Goal: Task Accomplishment & Management: Use online tool/utility

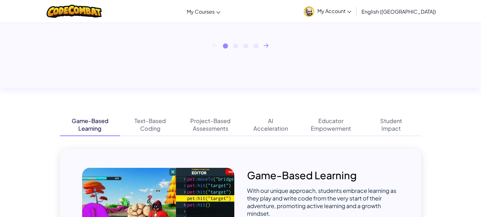
scroll to position [34, 0]
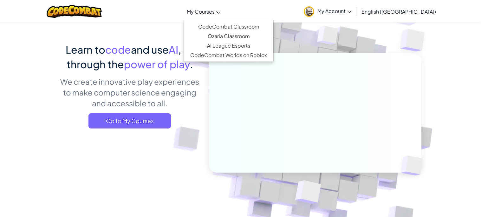
click at [223, 16] on link "My Courses" at bounding box center [203, 11] width 40 height 17
click at [237, 27] on link "CodeCombat Classroom" at bounding box center [228, 27] width 89 height 10
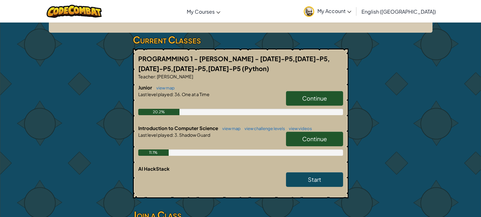
scroll to position [99, 0]
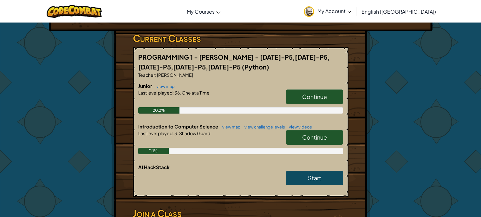
click at [338, 135] on link "Continue" at bounding box center [314, 137] width 57 height 15
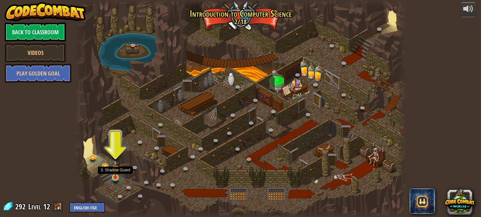
click at [111, 176] on img at bounding box center [115, 169] width 8 height 18
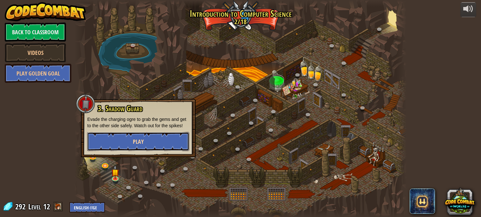
click at [146, 146] on button "Play" at bounding box center [138, 141] width 102 height 19
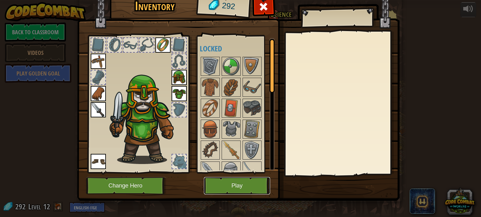
click at [226, 184] on button "Play" at bounding box center [237, 185] width 66 height 17
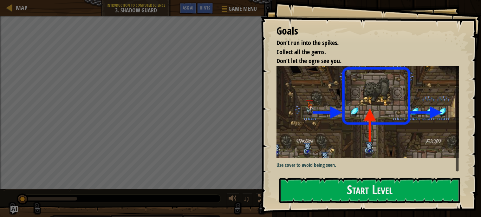
click at [316, 176] on div "Goals Don’t run into the spikes. Collect all the gems. Don’t let the ogre see y…" at bounding box center [370, 106] width 220 height 213
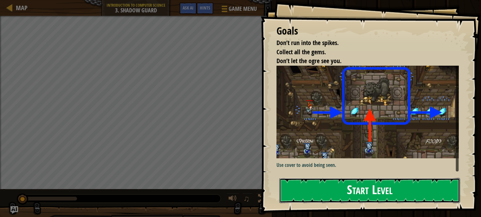
click at [320, 180] on button "Start Level" at bounding box center [369, 190] width 181 height 25
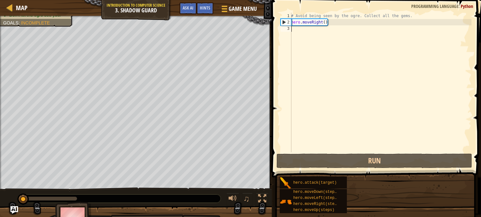
click at [340, 196] on div "Goals Don’t run into the spikes. Collect all the gems. Don’t let the ogre see y…" at bounding box center [240, 108] width 481 height 217
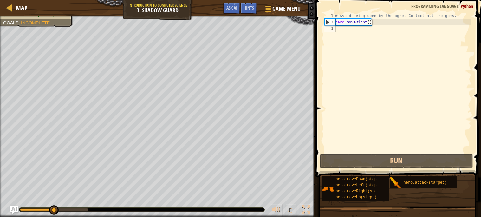
click at [370, 39] on div "# Avoid being seen by the ogre. Collect all the gems. hero . moveRight ( )" at bounding box center [402, 89] width 137 height 152
click at [370, 15] on div "# Avoid being seen by the ogre. Collect all the gems. hero . moveRight ( )" at bounding box center [402, 89] width 137 height 152
click at [369, 24] on div "# Avoid being seen by the ogre. Collect all the gems. hero . moveRight ( )" at bounding box center [402, 89] width 137 height 152
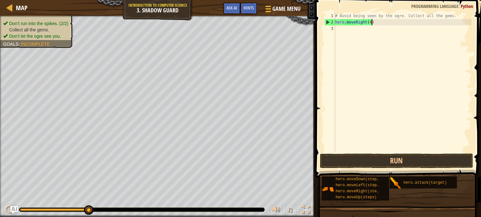
scroll to position [3, 3]
type textarea "hero.moveRight(4)"
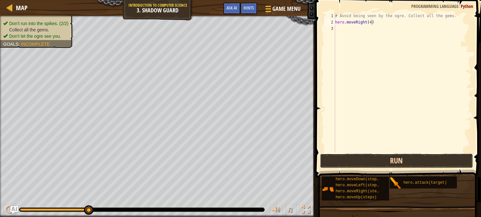
click at [434, 157] on button "Run" at bounding box center [396, 160] width 153 height 15
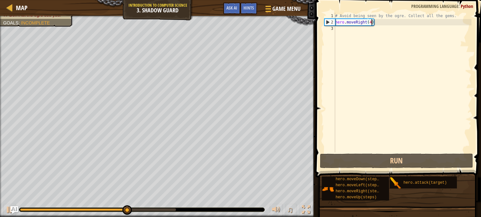
click at [382, 50] on div "# Avoid being seen by the ogre. Collect all the gems. hero . moveRight ( 4 )" at bounding box center [402, 89] width 137 height 152
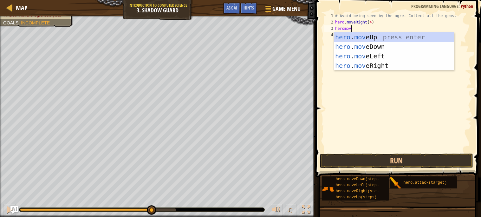
scroll to position [3, 1]
type textarea "heromove"
click at [425, 57] on div "hero . move Up press enter hero . move Down press enter hero . move Left press …" at bounding box center [394, 60] width 120 height 57
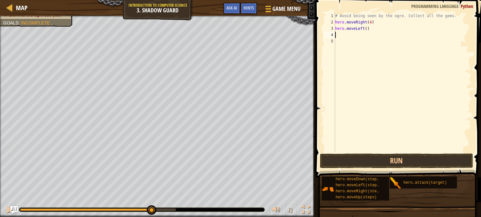
scroll to position [3, 0]
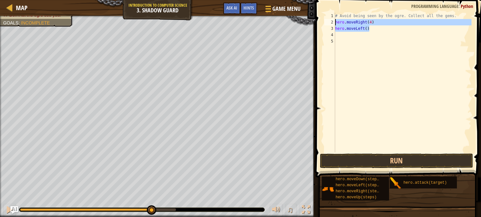
drag, startPoint x: 390, startPoint y: 27, endPoint x: 319, endPoint y: 20, distance: 71.6
click at [319, 20] on div "1 2 3 4 5 # Avoid being seen by the ogre. Collect all the gems. hero . moveRigh…" at bounding box center [396, 101] width 167 height 196
type textarea "hero.moveRight(4) hero.moveLeft()"
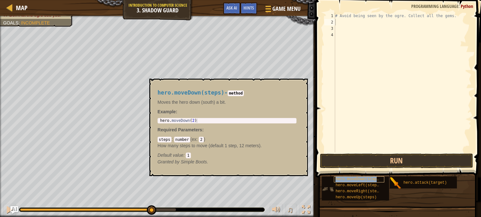
click at [350, 178] on span "hero.moveDown(steps)" at bounding box center [358, 179] width 46 height 4
click at [346, 178] on span "hero.moveDown(steps)" at bounding box center [358, 179] width 46 height 4
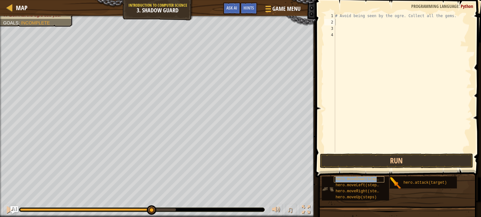
click at [346, 178] on span "hero.moveDown(steps)" at bounding box center [358, 179] width 46 height 4
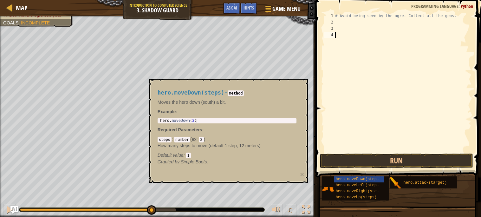
click at [373, 47] on div "# Avoid being seen by the ogre. Collect all the gems." at bounding box center [402, 89] width 137 height 152
copy span "hero.moveDown(steps)"
click at [386, 25] on div "# Avoid being seen by the ogre. Collect all the gems." at bounding box center [402, 89] width 137 height 152
paste textarea "hero.moveDown(steps)"
type textarea "hero.moveDown(steps)"
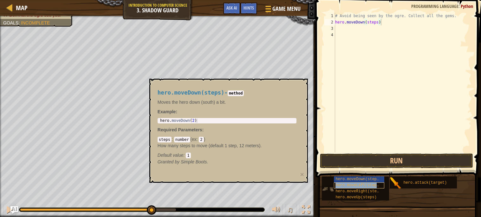
click at [372, 185] on span "hero.moveLeft(steps)" at bounding box center [358, 185] width 46 height 4
click at [387, 34] on div "# Avoid being seen by the ogre. Collect all the gems. hero . moveDown ( steps )" at bounding box center [402, 89] width 137 height 152
click at [386, 31] on div "# Avoid being seen by the ogre. Collect all the gems. hero . moveDown ( steps )" at bounding box center [402, 89] width 137 height 152
click at [386, 30] on div "# Avoid being seen by the ogre. Collect all the gems. hero . moveDown ( steps )" at bounding box center [402, 89] width 137 height 152
paste textarea "hero.moveDown(steps)"
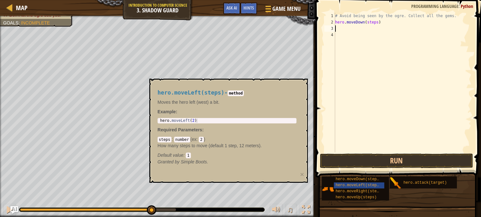
type textarea "hero.moveDown(steps)"
click at [396, 61] on div "# Avoid being seen by the ogre. Collect all the gems. hero . moveDown ( steps )…" at bounding box center [402, 89] width 137 height 152
click at [409, 167] on button "Run" at bounding box center [396, 160] width 153 height 15
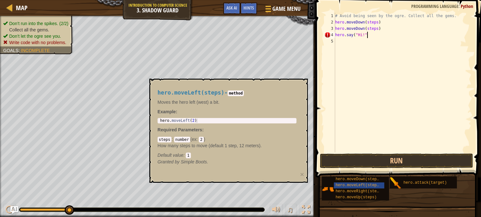
scroll to position [3, 2]
click at [403, 163] on button "Run" at bounding box center [396, 160] width 153 height 15
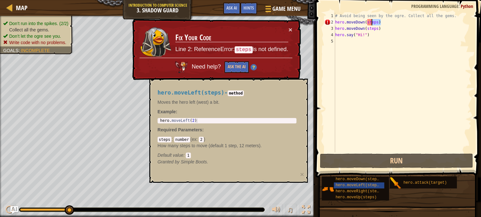
drag, startPoint x: 395, startPoint y: 24, endPoint x: 369, endPoint y: 20, distance: 26.3
click at [369, 20] on div "# Avoid being seen by the ogre. Collect all the gems. hero . moveDown ( steps )…" at bounding box center [402, 89] width 137 height 152
click at [369, 20] on div "# Avoid being seen by the ogre. Collect all the gems. hero . moveDown ( steps )…" at bounding box center [402, 82] width 137 height 139
click at [368, 21] on div "# Avoid being seen by the ogre. Collect all the gems. hero . moveDown ( steps )…" at bounding box center [402, 89] width 137 height 152
drag, startPoint x: 367, startPoint y: 21, endPoint x: 378, endPoint y: 22, distance: 10.8
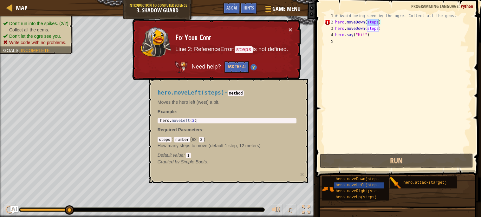
click at [378, 22] on div "# Avoid being seen by the ogre. Collect all the gems. hero . moveDown ( steps )…" at bounding box center [402, 89] width 137 height 152
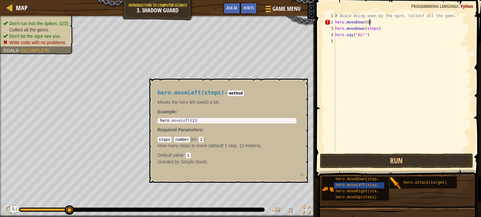
scroll to position [3, 3]
click at [389, 23] on div "# Avoid being seen by the ogre. Collect all the gems. hero . moveDown ( 67 ) he…" at bounding box center [402, 89] width 137 height 152
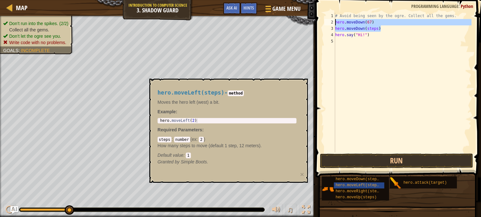
drag, startPoint x: 396, startPoint y: 30, endPoint x: 314, endPoint y: 19, distance: 83.1
click at [314, 19] on div "hero.moveDown(67) 1 2 3 4 5 # Avoid being seen by the ogre. Collect all the gem…" at bounding box center [396, 101] width 167 height 196
type textarea "hero.moveDown(67) hero.moveDown(steps)"
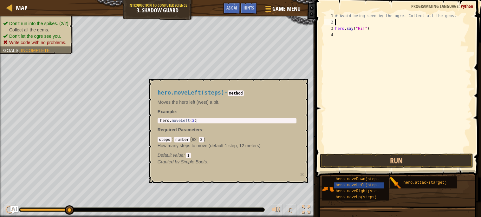
scroll to position [3, 0]
click at [408, 156] on button "Run" at bounding box center [396, 160] width 153 height 15
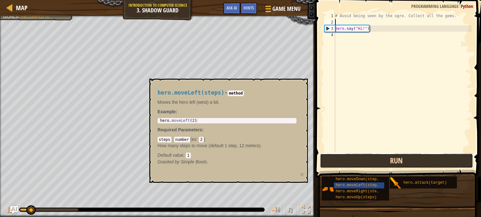
click at [408, 156] on button "Run" at bounding box center [396, 160] width 153 height 15
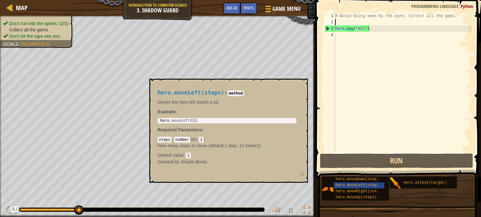
type textarea "# Avoid being seen by the ogre. Collect all the gems."
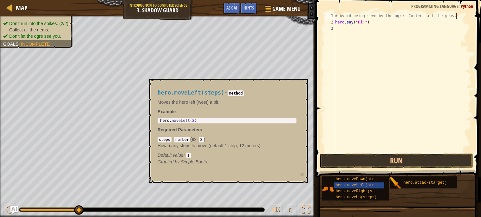
click at [382, 47] on div "# Avoid being seen by the ogre. Collect all the gems. hero . say ( "Hi!" )" at bounding box center [402, 89] width 137 height 152
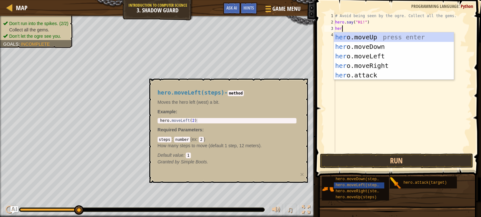
type textarea "hero"
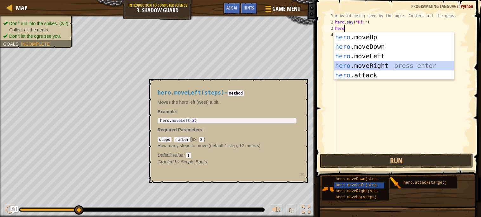
click at [379, 67] on div "hero .moveUp press enter hero .moveDown press enter hero .moveLeft press enter …" at bounding box center [394, 65] width 120 height 67
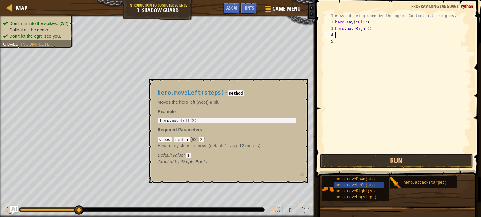
click at [292, 139] on div "steps : number ( ex : 2 ) How many steps to move (default 1 step, 12 meters). D…" at bounding box center [226, 147] width 139 height 22
click at [354, 162] on button "Run" at bounding box center [396, 160] width 153 height 15
click at [371, 28] on div "# Avoid being seen by the ogre. Collect all the gems. hero . say ( "Hi!" ) hero…" at bounding box center [402, 89] width 137 height 152
click at [368, 27] on div "# Avoid being seen by the ogre. Collect all the gems. hero . say ( "Hi!" ) hero…" at bounding box center [402, 89] width 137 height 152
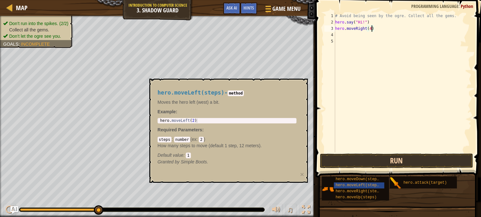
type textarea "hero.moveRight(4)"
click at [415, 157] on button "Run" at bounding box center [396, 160] width 153 height 15
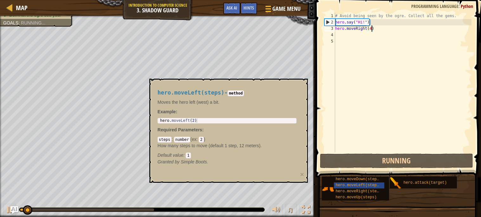
click at [279, 136] on div "steps : number ( ex : 2 ) How many steps to move (default 1 step, 12 meters). D…" at bounding box center [226, 147] width 139 height 22
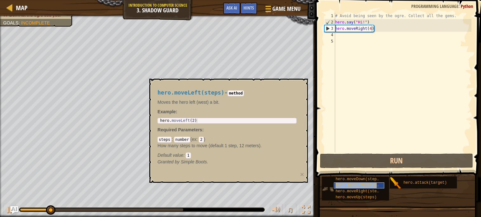
click at [338, 183] on span "hero.moveLeft(steps)" at bounding box center [358, 185] width 46 height 4
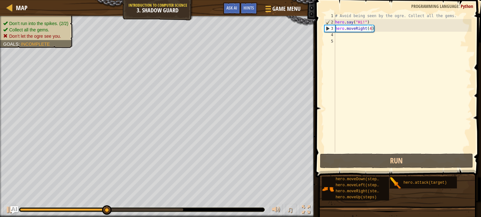
click at [57, 24] on div "Don’t run into the spikes. (2/2) Collect all the gems. Don’t let the ogre see y…" at bounding box center [33, 30] width 80 height 36
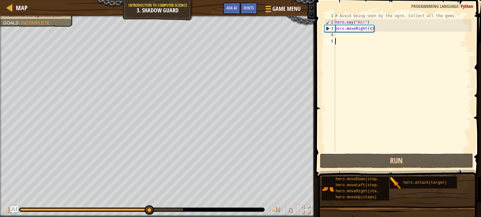
scroll to position [3, 0]
click at [434, 64] on div "# Avoid being seen by the ogre. Collect all the gems. hero . say ( "Hi!" ) hero…" at bounding box center [402, 89] width 137 height 152
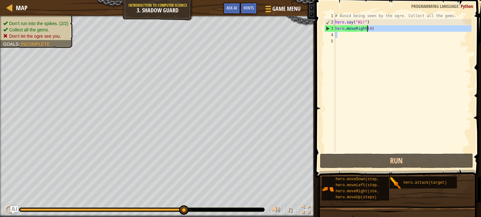
drag, startPoint x: 433, startPoint y: 33, endPoint x: 367, endPoint y: 31, distance: 65.9
click at [367, 31] on div "# Avoid being seen by the ogre. Collect all the gems. hero . say ( "Hi!" ) hero…" at bounding box center [402, 89] width 137 height 152
click at [371, 29] on div "# Avoid being seen by the ogre. Collect all the gems. hero . say ( "Hi!" ) hero…" at bounding box center [402, 82] width 137 height 139
type textarea "hero.moveRight(4)"
click at [371, 29] on div "# Avoid being seen by the ogre. Collect all the gems. hero . say ( "Hi!" ) hero…" at bounding box center [402, 89] width 137 height 152
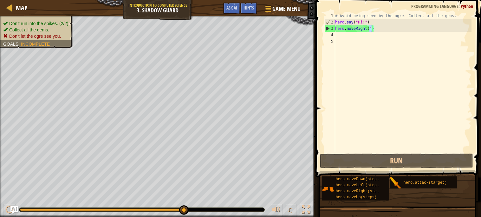
click at [371, 29] on div "# Avoid being seen by the ogre. Collect all the gems. hero . say ( "Hi!" ) hero…" at bounding box center [402, 89] width 137 height 152
click at [377, 58] on div "# Avoid being seen by the ogre. Collect all the gems. hero . say ( "Hi!" ) hero…" at bounding box center [402, 89] width 137 height 152
click at [371, 29] on div "# Avoid being seen by the ogre. Collect all the gems. hero . say ( "Hi!" ) hero…" at bounding box center [402, 89] width 137 height 152
type textarea "hero.moveRight(2)"
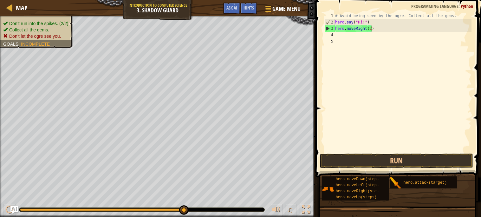
scroll to position [3, 3]
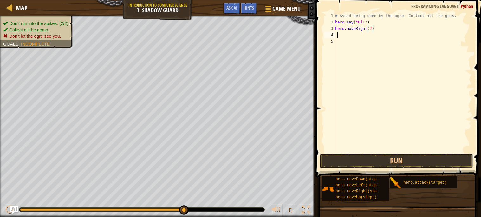
click at [347, 37] on div "# Avoid being seen by the ogre. Collect all the gems. hero . say ( "Hi!" ) hero…" at bounding box center [402, 89] width 137 height 152
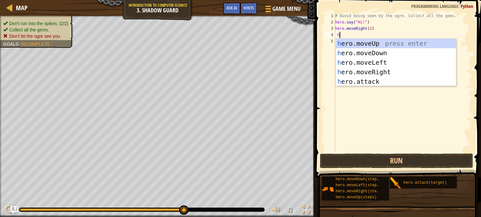
scroll to position [3, 0]
type textarea "hero"
click at [423, 41] on div "hero .moveUp press enter hero .moveDown press enter hero .moveLeft press enter …" at bounding box center [396, 72] width 120 height 67
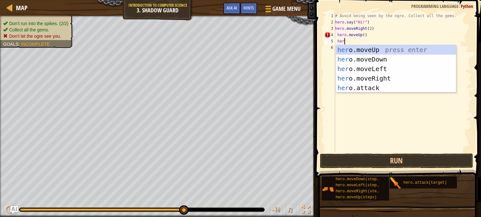
type textarea "hero"
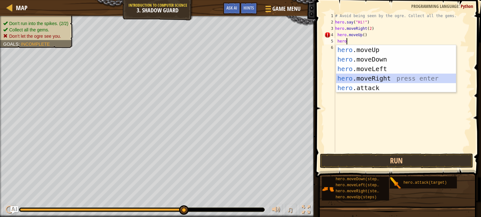
click at [388, 77] on div "hero .moveUp press enter hero .moveDown press enter hero .moveLeft press enter …" at bounding box center [396, 78] width 120 height 67
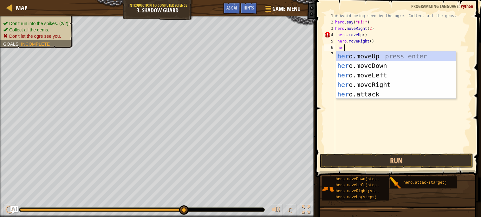
type textarea "hero"
click at [407, 67] on div "hero .moveUp press enter hero .moveDown press enter hero .moveLeft press enter …" at bounding box center [396, 84] width 120 height 67
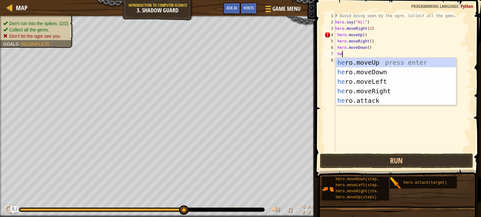
type textarea "hero"
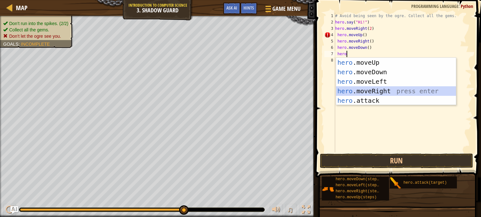
click at [408, 92] on div "hero .moveUp press enter hero .moveDown press enter hero .moveLeft press enter …" at bounding box center [396, 91] width 120 height 67
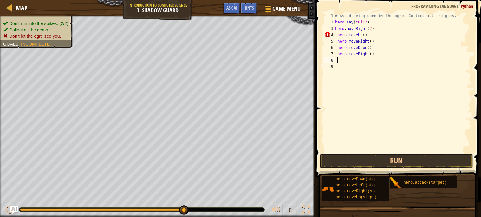
click at [393, 39] on div "# Avoid being seen by the ogre. Collect all the gems. hero . say ( "Hi!" ) hero…" at bounding box center [402, 89] width 137 height 152
click at [380, 160] on button "Run" at bounding box center [396, 160] width 153 height 15
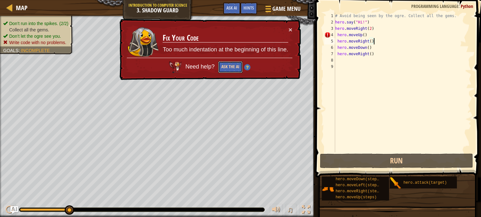
click at [232, 62] on button "Ask the AI" at bounding box center [230, 67] width 24 height 12
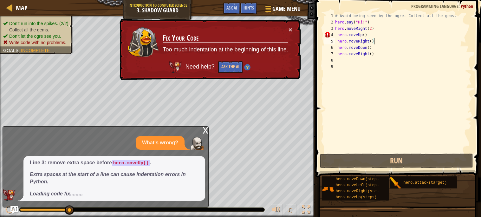
click at [369, 36] on div "# Avoid being seen by the ogre. Collect all the gems. hero . say ( "Hi!" ) hero…" at bounding box center [402, 89] width 137 height 152
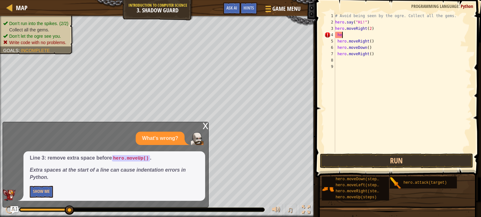
type textarea "h"
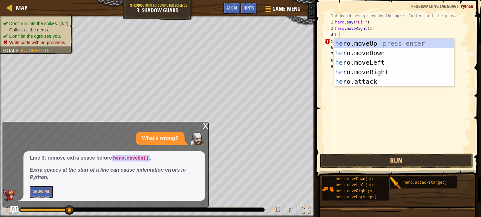
scroll to position [3, 0]
type textarea "hero"
click at [409, 42] on div "hero .moveUp press enter hero .moveDown press enter hero .moveLeft press enter …" at bounding box center [394, 72] width 120 height 67
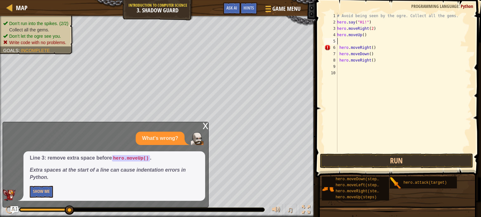
scroll to position [3, 0]
click at [380, 164] on button "Run" at bounding box center [396, 160] width 153 height 15
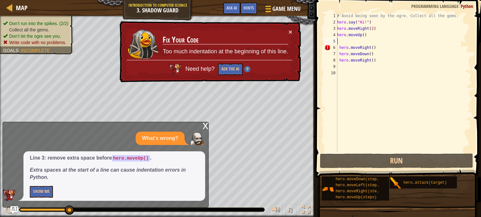
click at [341, 46] on div "# Avoid being seen by the ogre. Collect all the gems. hero . say ( "Hi!" ) hero…" at bounding box center [403, 89] width 136 height 152
click at [340, 46] on div "# Avoid being seen by the ogre. Collect all the gems. hero . say ( "Hi!" ) hero…" at bounding box center [403, 89] width 136 height 152
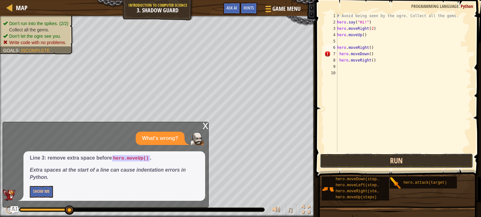
click at [391, 165] on button "Run" at bounding box center [396, 160] width 153 height 15
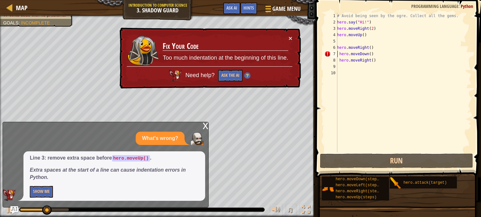
click at [337, 53] on div "# Avoid being seen by the ogre. Collect all the gems. hero . say ( "Hi!" ) hero…" at bounding box center [403, 89] width 136 height 152
click at [339, 54] on div "# Avoid being seen by the ogre. Collect all the gems. hero . say ( "Hi!" ) hero…" at bounding box center [403, 89] width 136 height 152
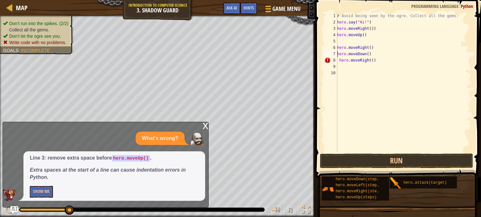
click at [342, 59] on div "# Avoid being seen by the ogre. Collect all the gems. hero . say ( "Hi!" ) hero…" at bounding box center [403, 89] width 136 height 152
click at [341, 59] on div "# Avoid being seen by the ogre. Collect all the gems. hero . say ( "Hi!" ) hero…" at bounding box center [403, 89] width 136 height 152
click at [340, 59] on div "# Avoid being seen by the ogre. Collect all the gems. hero . say ( "Hi!" ) hero…" at bounding box center [403, 89] width 136 height 152
click at [373, 156] on button "Run" at bounding box center [396, 160] width 153 height 15
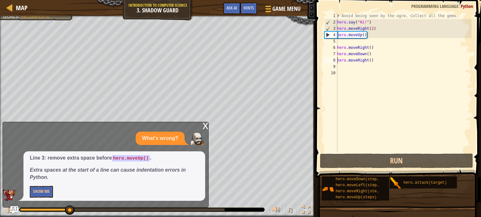
click at [372, 29] on div "# Avoid being seen by the ogre. Collect all the gems. hero . say ( "Hi!" ) hero…" at bounding box center [403, 89] width 136 height 152
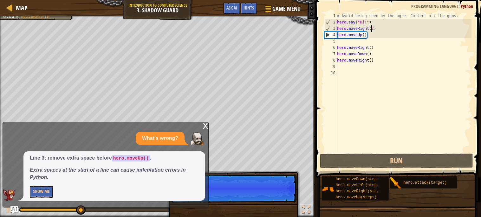
click at [373, 28] on div "# Avoid being seen by the ogre. Collect all the gems. hero . say ( "Hi!" ) hero…" at bounding box center [403, 89] width 136 height 152
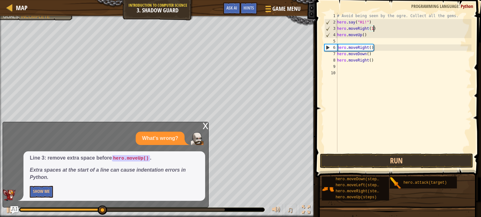
scroll to position [3, 3]
type textarea "hero.moveRight(1)"
click at [418, 165] on button "Run" at bounding box center [396, 160] width 153 height 15
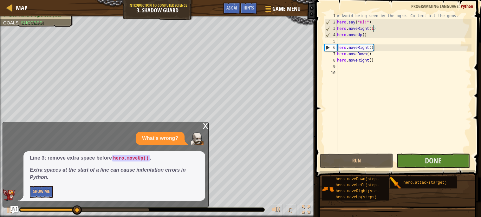
click at [202, 127] on div "x" at bounding box center [205, 125] width 6 height 6
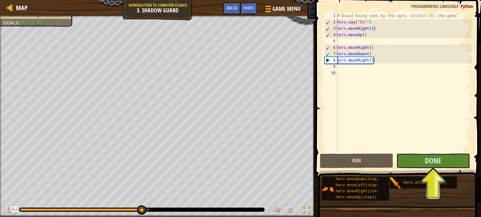
click at [438, 168] on span at bounding box center [398, 80] width 170 height 196
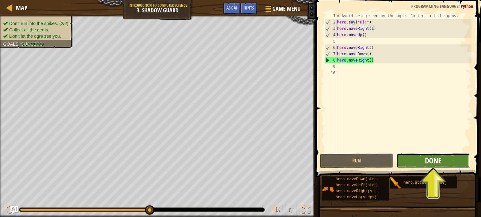
click at [436, 163] on span "Done" at bounding box center [432, 160] width 16 height 10
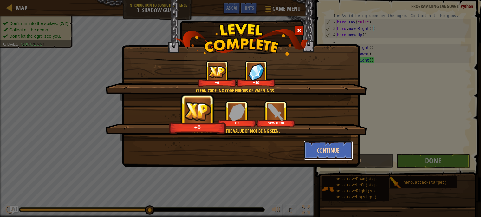
click at [325, 154] on button "Continue" at bounding box center [327, 150] width 49 height 19
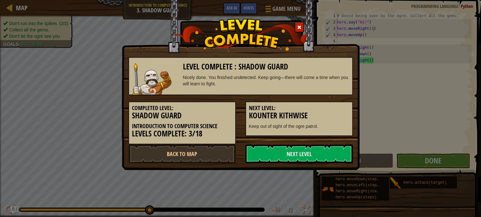
click at [325, 154] on link "Next Level" at bounding box center [298, 153] width 107 height 19
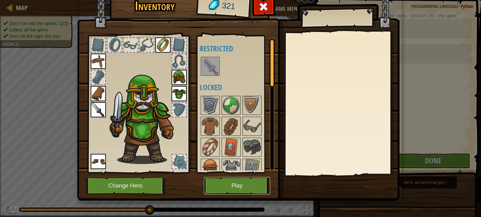
click at [217, 192] on button "Play" at bounding box center [237, 185] width 66 height 17
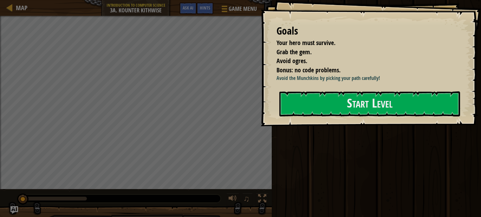
click at [360, 87] on div "Goals Your hero must survive. Grab the gem. Avoid ogres. Bonus: no code problem…" at bounding box center [370, 63] width 220 height 126
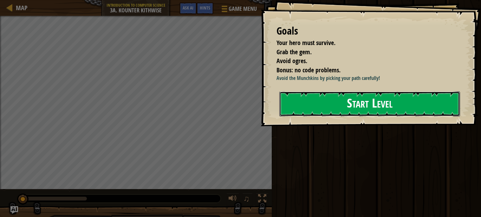
click at [360, 96] on button "Start Level" at bounding box center [369, 103] width 181 height 25
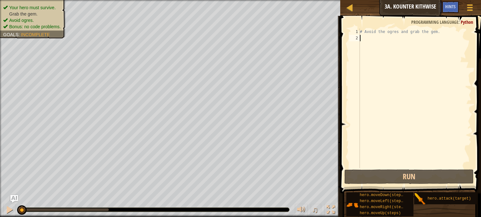
click at [360, 37] on div "# Avoid the ogres and grab the gem." at bounding box center [414, 105] width 113 height 152
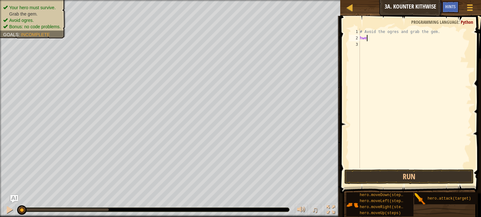
scroll to position [3, 0]
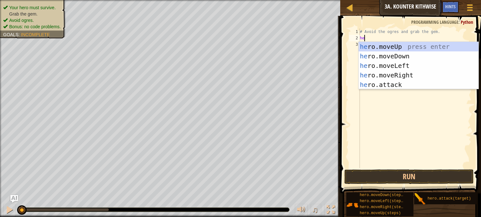
type textarea "hero"
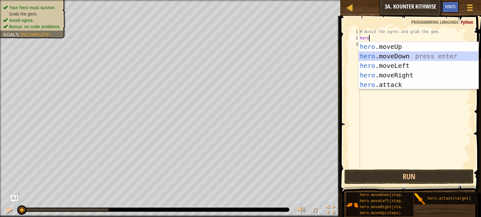
click at [428, 53] on div "hero .moveUp press enter hero .moveDown press enter hero .moveLeft press enter …" at bounding box center [418, 75] width 120 height 67
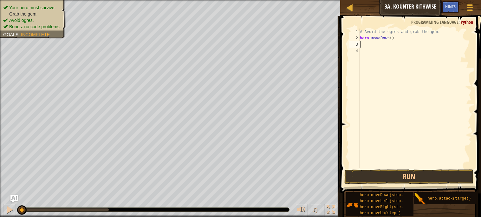
click at [393, 38] on div "# Avoid the ogres and grab the gem. hero . moveDown ( )" at bounding box center [414, 105] width 113 height 152
click at [392, 38] on div "# Avoid the ogres and grab the gem. hero . moveDown ( )" at bounding box center [414, 105] width 113 height 152
type textarea "hero.moveDown(2)"
click at [377, 40] on div "# Avoid the ogres and grab the gem. hero . moveDown ( 2 )" at bounding box center [414, 105] width 113 height 152
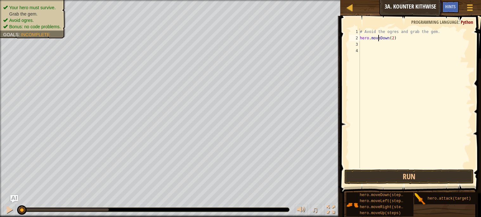
click at [371, 50] on div "# Avoid the ogres and grab the gem. hero . moveDown ( 2 )" at bounding box center [414, 105] width 113 height 152
click at [370, 46] on div "# Avoid the ogres and grab the gem. hero . moveDown ( 2 )" at bounding box center [414, 105] width 113 height 152
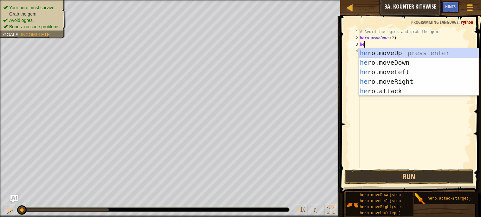
type textarea "her"
click at [398, 80] on div "her o.moveUp press enter her o.moveDown press enter her o.moveLeft press enter …" at bounding box center [418, 81] width 120 height 67
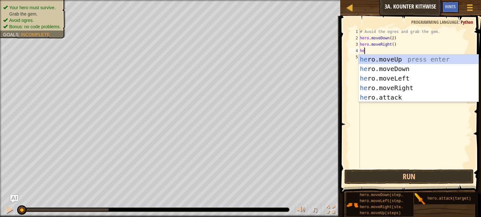
type textarea "hero"
click at [420, 57] on div "hero .moveUp press enter hero .moveDown press enter hero .moveLeft press enter …" at bounding box center [418, 87] width 120 height 67
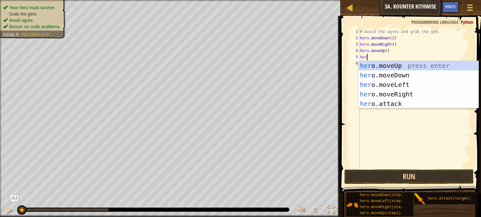
type textarea "hero"
click at [446, 95] on div "hero .moveUp press enter hero .moveDown press enter hero .moveLeft press enter …" at bounding box center [418, 94] width 120 height 67
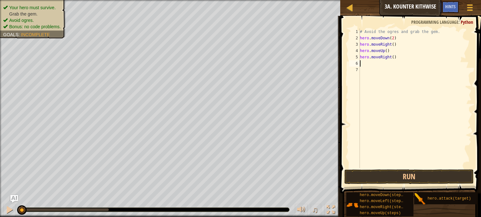
scroll to position [3, 0]
click at [427, 182] on button "Run" at bounding box center [408, 176] width 129 height 15
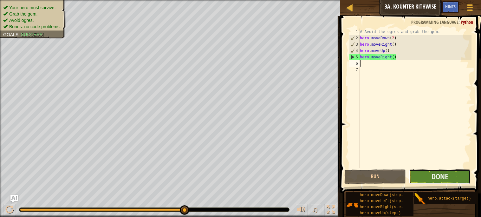
click at [427, 181] on button "Done" at bounding box center [439, 176] width 61 height 15
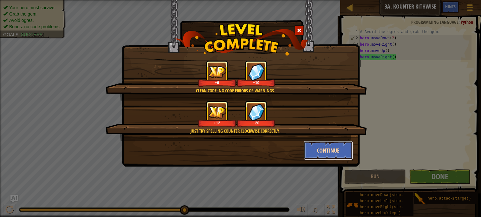
click at [320, 147] on button "Continue" at bounding box center [327, 150] width 49 height 19
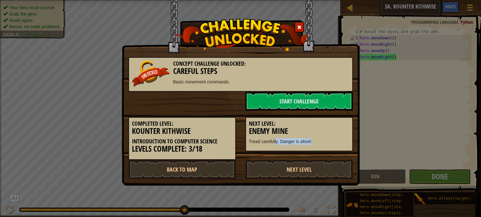
drag, startPoint x: 320, startPoint y: 147, endPoint x: 275, endPoint y: 148, distance: 44.7
click at [275, 148] on div "Next Level: Enemy Mine Tread carefully. Danger is afoot!" at bounding box center [298, 134] width 107 height 35
click at [260, 93] on link "Start Challenge" at bounding box center [298, 101] width 107 height 19
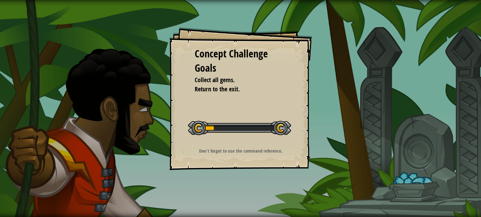
click at [257, 93] on div "Concept Challenge Goals Collect all gems. Return to the exit. Start Concept Cha…" at bounding box center [240, 98] width 143 height 143
